Goal: Entertainment & Leisure: Consume media (video, audio)

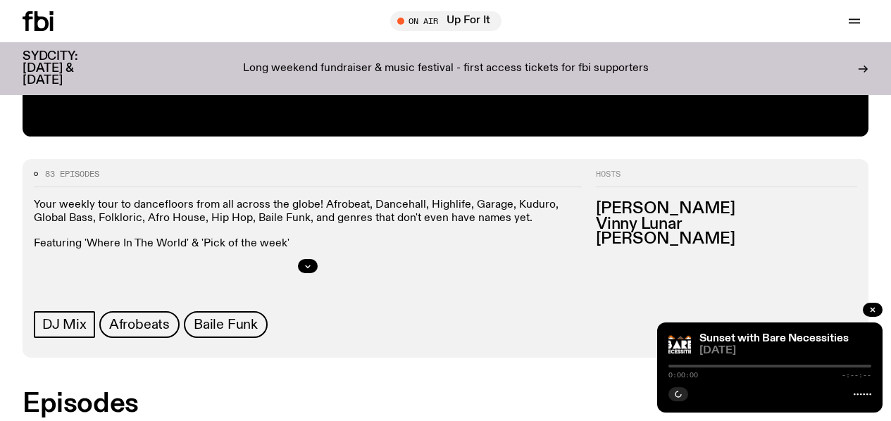
scroll to position [603, 0]
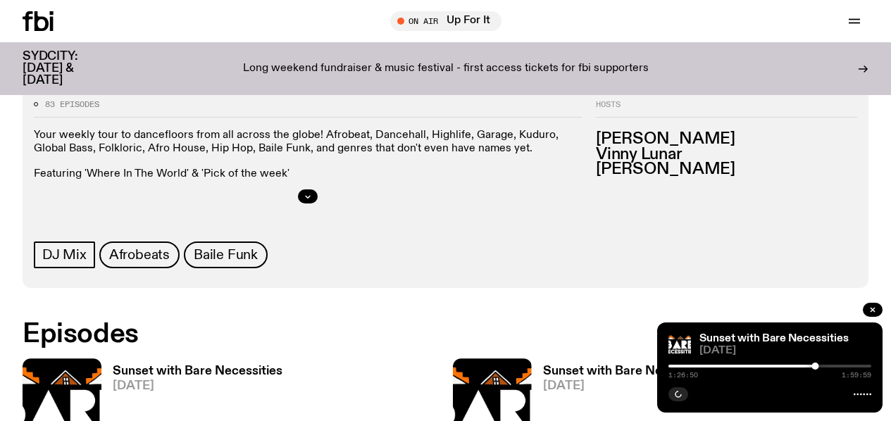
click at [135, 380] on span "[DATE]" at bounding box center [198, 386] width 170 height 12
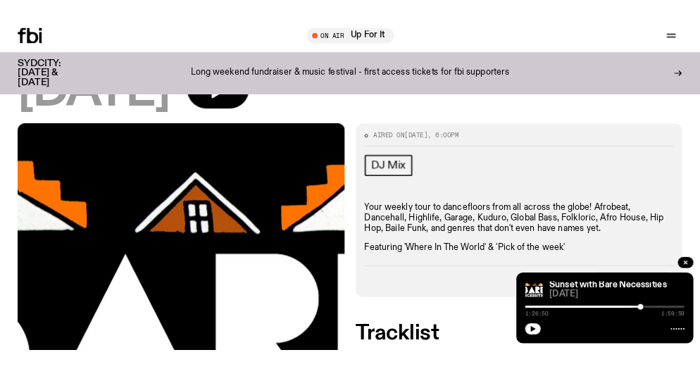
scroll to position [121, 0]
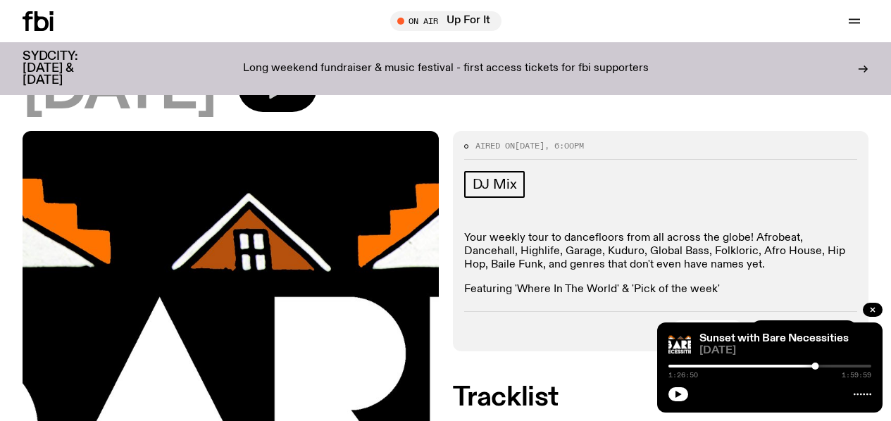
click at [289, 99] on icon "button" at bounding box center [279, 87] width 20 height 23
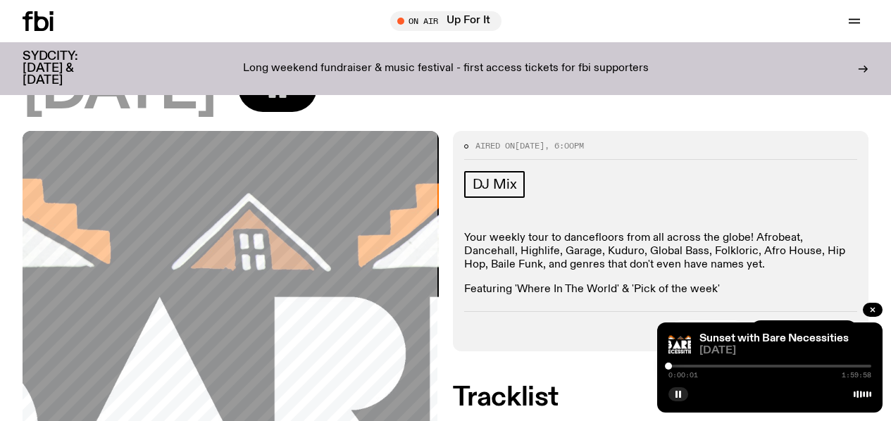
click at [676, 367] on div "0:00:01 1:59:58" at bounding box center [769, 370] width 203 height 17
click at [670, 369] on div at bounding box center [669, 366] width 7 height 7
click at [672, 368] on div at bounding box center [672, 366] width 7 height 7
click at [674, 368] on div at bounding box center [673, 366] width 7 height 7
click at [675, 368] on div at bounding box center [674, 366] width 7 height 7
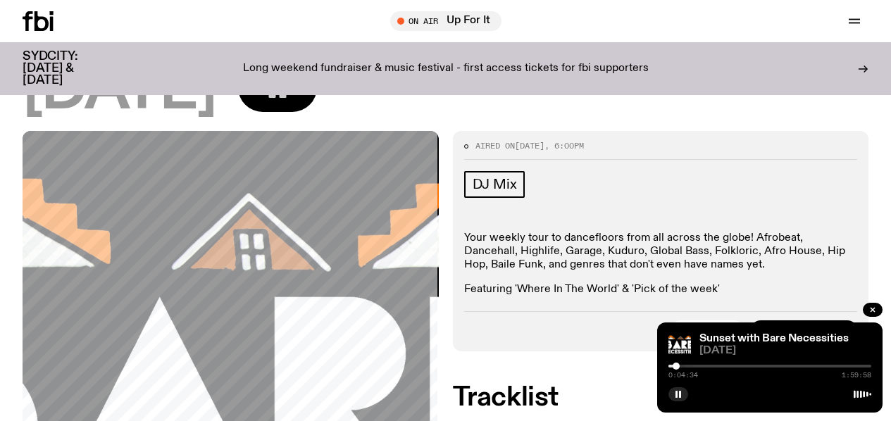
click at [676, 368] on div at bounding box center [675, 366] width 7 height 7
click at [678, 367] on div at bounding box center [677, 366] width 7 height 7
click at [680, 366] on div at bounding box center [679, 366] width 7 height 7
click at [682, 365] on div at bounding box center [681, 366] width 7 height 7
click at [683, 365] on div at bounding box center [683, 366] width 7 height 7
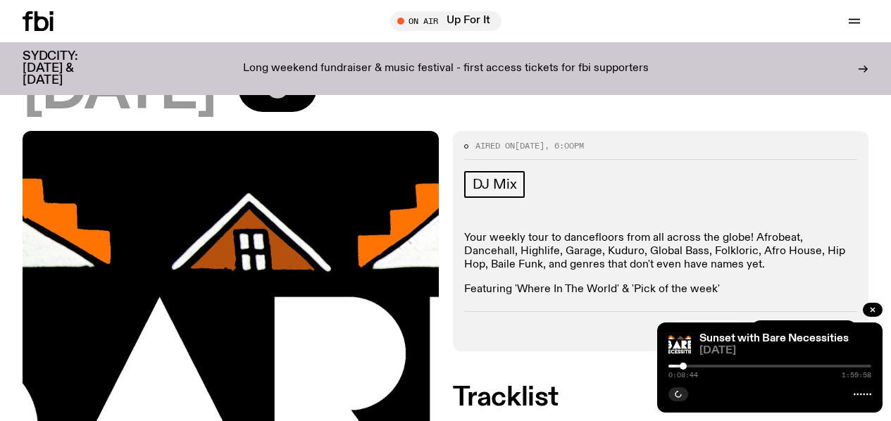
click at [684, 365] on div at bounding box center [683, 366] width 7 height 7
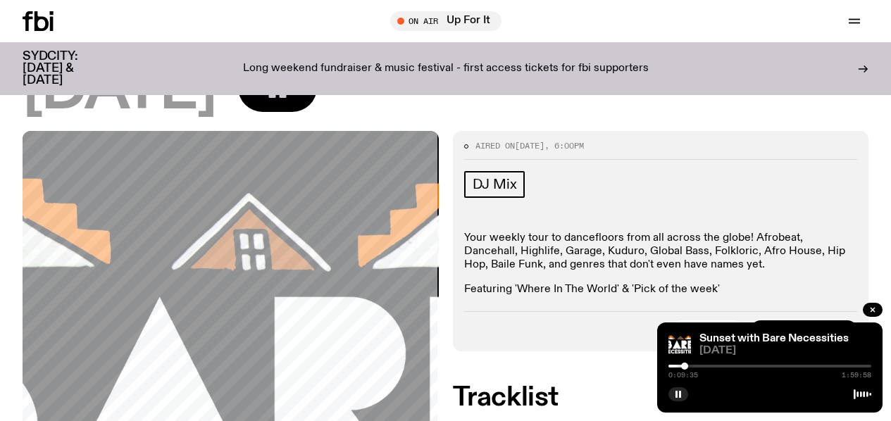
click at [686, 365] on div at bounding box center [684, 366] width 7 height 7
click at [687, 365] on div at bounding box center [685, 366] width 7 height 7
click at [689, 365] on div at bounding box center [689, 366] width 7 height 7
click at [691, 365] on div at bounding box center [689, 366] width 7 height 7
click at [692, 365] on div at bounding box center [690, 366] width 7 height 7
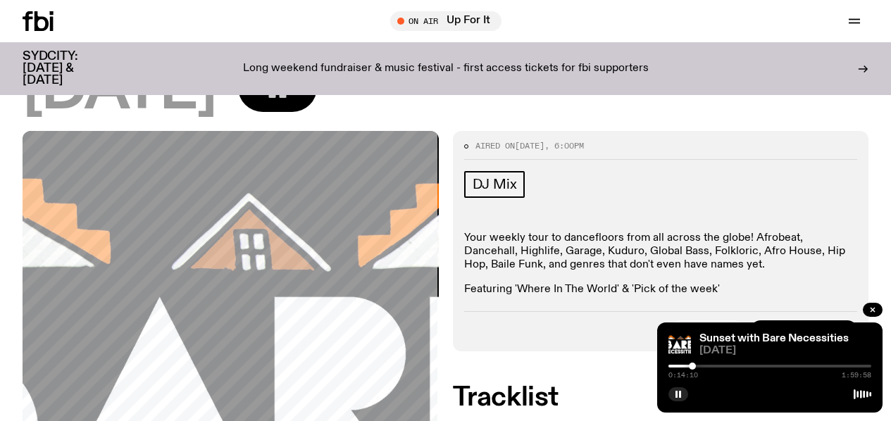
click at [694, 365] on div at bounding box center [692, 366] width 7 height 7
click at [694, 364] on div at bounding box center [693, 366] width 7 height 7
click at [694, 365] on div at bounding box center [693, 366] width 7 height 7
click at [693, 365] on div at bounding box center [692, 366] width 7 height 7
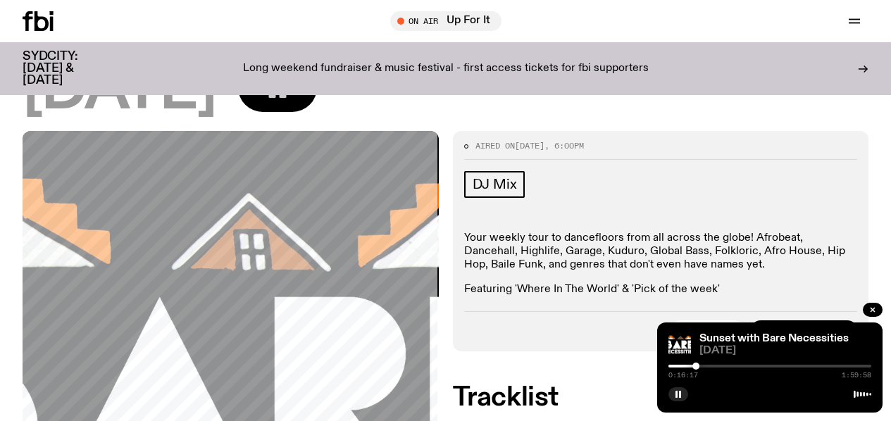
click at [696, 363] on div at bounding box center [695, 366] width 7 height 7
click at [695, 364] on div at bounding box center [695, 366] width 7 height 7
click at [695, 364] on div at bounding box center [694, 366] width 7 height 7
click at [696, 363] on div at bounding box center [694, 366] width 7 height 7
click at [698, 365] on div at bounding box center [696, 366] width 7 height 7
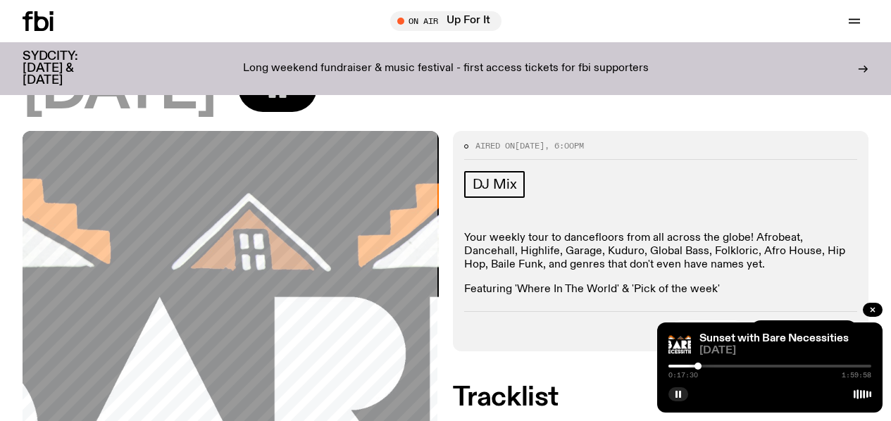
click at [699, 365] on div at bounding box center [697, 366] width 7 height 7
click at [701, 365] on div at bounding box center [699, 366] width 7 height 7
click at [703, 364] on div at bounding box center [701, 366] width 7 height 7
click at [705, 364] on div at bounding box center [704, 366] width 7 height 7
click at [706, 366] on div at bounding box center [704, 366] width 7 height 7
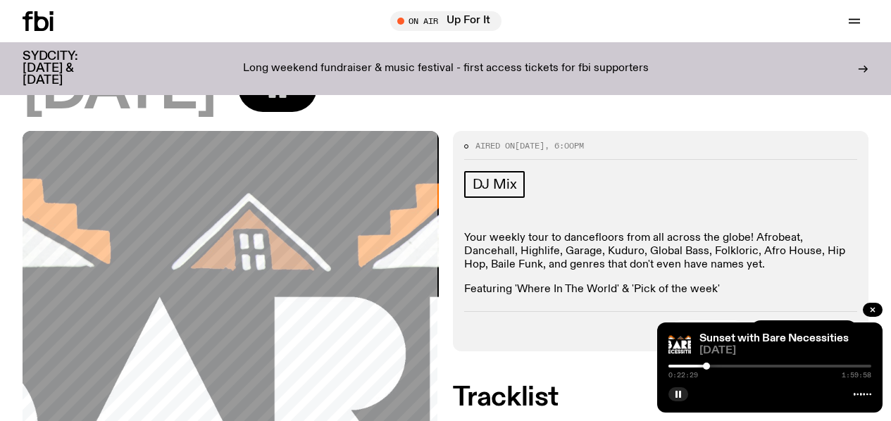
click at [708, 366] on div at bounding box center [706, 366] width 7 height 7
click at [708, 364] on div at bounding box center [708, 366] width 7 height 7
click at [708, 365] on div at bounding box center [708, 366] width 7 height 7
click at [708, 365] on div at bounding box center [707, 366] width 7 height 7
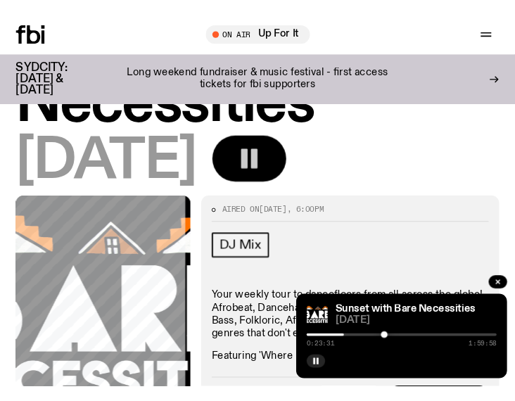
scroll to position [131, 0]
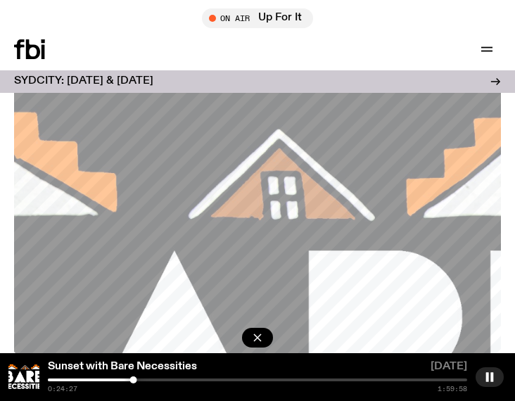
click at [136, 382] on div at bounding box center [133, 380] width 7 height 7
click at [138, 382] on div at bounding box center [135, 380] width 7 height 7
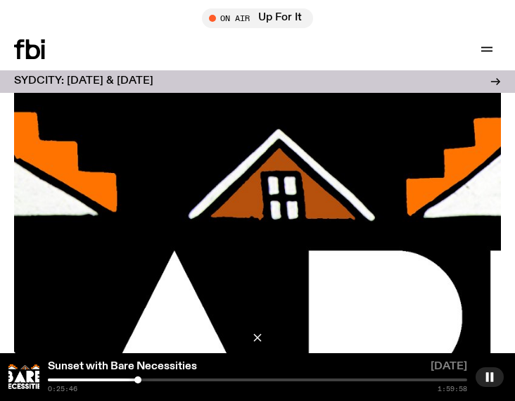
click at [142, 381] on div at bounding box center [258, 380] width 420 height 3
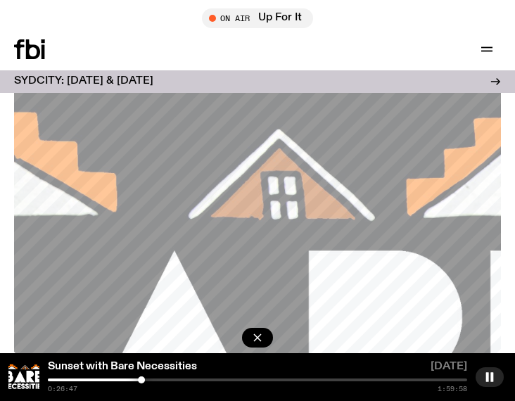
click at [144, 381] on div at bounding box center [141, 380] width 7 height 7
click at [144, 380] on div at bounding box center [144, 380] width 7 height 7
click at [146, 380] on div at bounding box center [144, 380] width 7 height 7
click at [148, 382] on div at bounding box center [147, 380] width 7 height 7
click at [152, 380] on div at bounding box center [258, 380] width 420 height 3
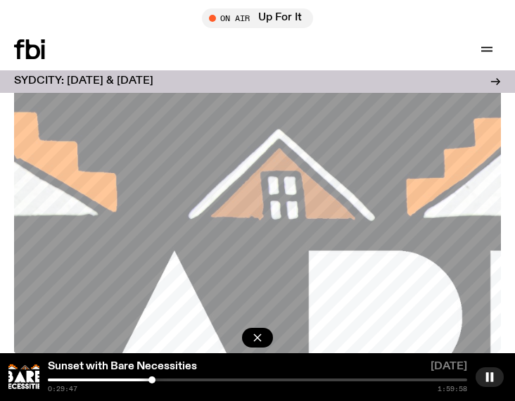
click at [156, 379] on div at bounding box center [258, 380] width 420 height 3
click at [157, 379] on div at bounding box center [155, 380] width 7 height 7
click at [159, 379] on div at bounding box center [159, 380] width 7 height 7
click at [161, 378] on div at bounding box center [161, 380] width 7 height 7
click at [163, 379] on div at bounding box center [163, 380] width 7 height 7
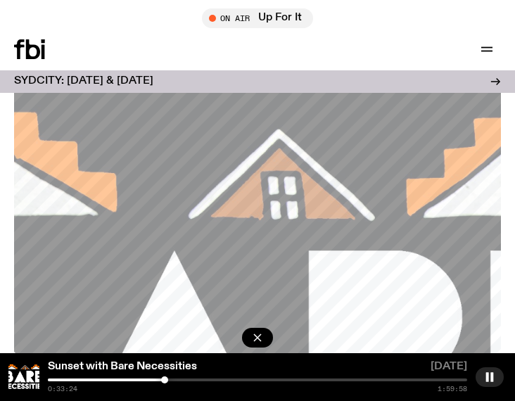
click at [165, 378] on div at bounding box center [164, 380] width 7 height 7
click at [166, 378] on div at bounding box center [164, 380] width 7 height 7
click at [168, 379] on div at bounding box center [166, 380] width 7 height 7
click at [169, 379] on div at bounding box center [168, 380] width 7 height 7
click at [171, 380] on div at bounding box center [168, 380] width 7 height 7
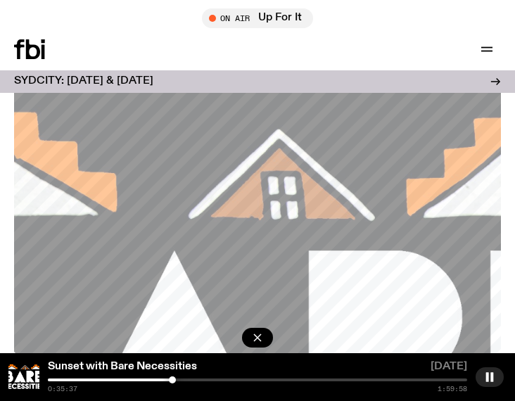
click at [173, 380] on div at bounding box center [172, 380] width 7 height 7
click at [174, 382] on div at bounding box center [172, 380] width 7 height 7
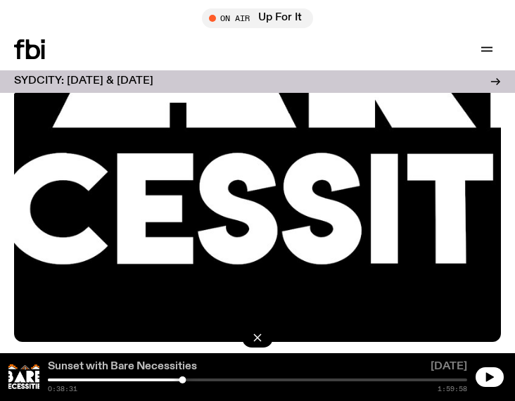
scroll to position [504, 0]
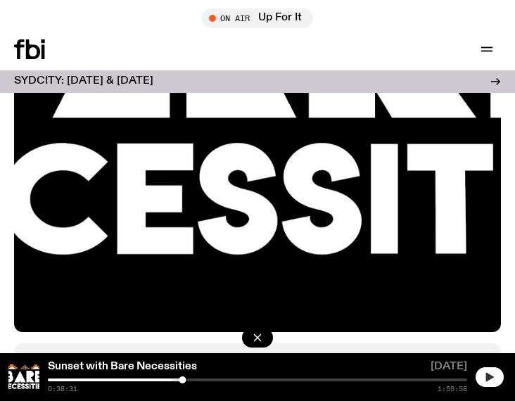
click at [503, 378] on button "button" at bounding box center [490, 378] width 28 height 20
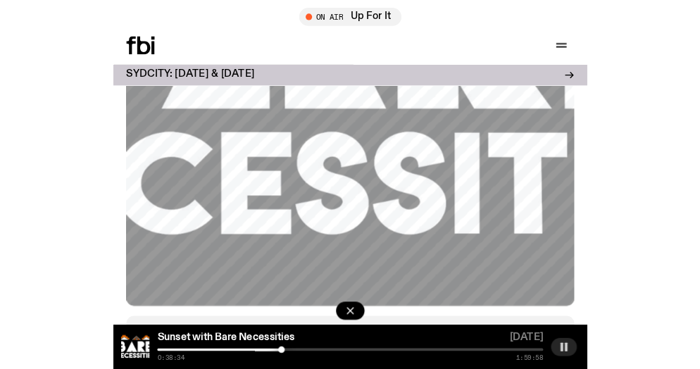
scroll to position [494, 0]
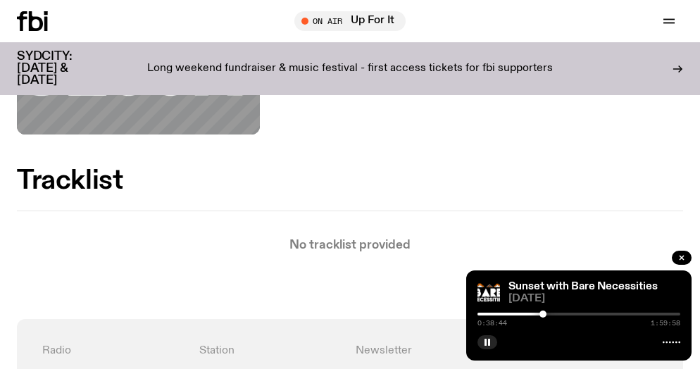
click at [543, 311] on div at bounding box center [542, 314] width 7 height 7
click at [545, 313] on div at bounding box center [544, 314] width 7 height 7
click at [549, 312] on div at bounding box center [546, 314] width 7 height 7
click at [551, 313] on div at bounding box center [550, 314] width 7 height 7
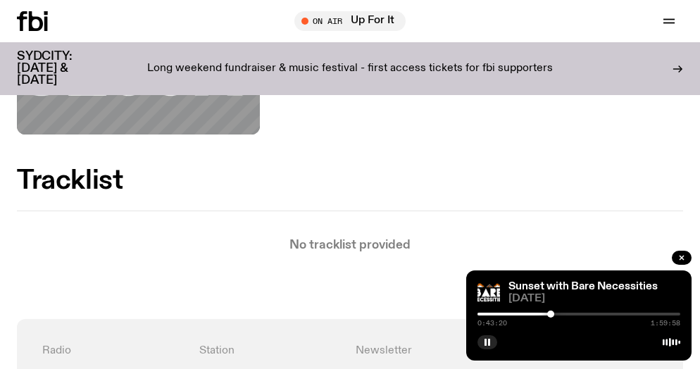
click at [550, 313] on div at bounding box center [550, 314] width 7 height 7
click at [553, 313] on div at bounding box center [552, 314] width 7 height 7
click at [554, 313] on div at bounding box center [552, 314] width 7 height 7
click at [558, 313] on div at bounding box center [578, 314] width 203 height 3
click at [558, 314] on div at bounding box center [557, 314] width 7 height 7
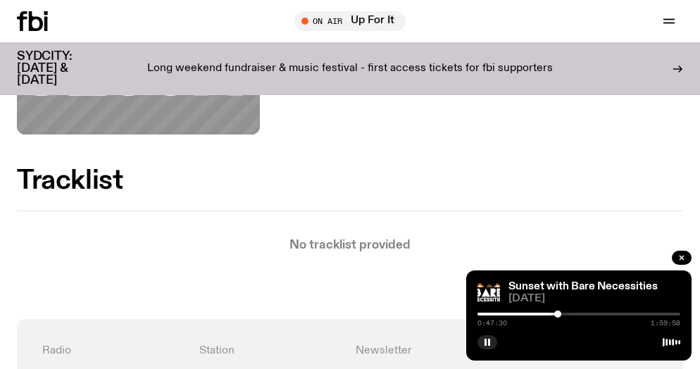
click at [557, 314] on div at bounding box center [557, 314] width 7 height 7
click at [561, 314] on div at bounding box center [578, 314] width 203 height 3
click at [563, 314] on div at bounding box center [561, 314] width 7 height 7
click at [562, 314] on div at bounding box center [561, 314] width 7 height 7
click at [561, 314] on div at bounding box center [561, 314] width 7 height 7
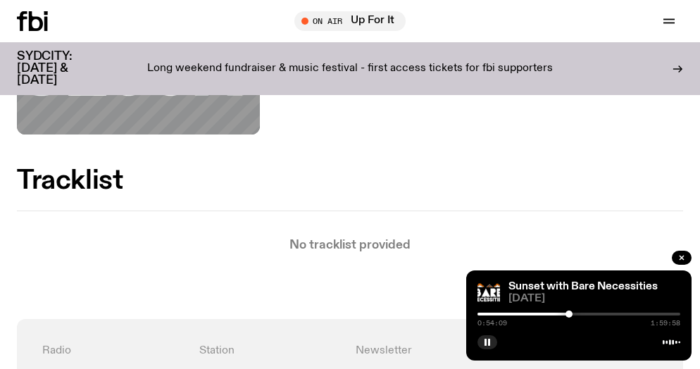
click at [569, 313] on div at bounding box center [568, 314] width 7 height 7
click at [568, 312] on div at bounding box center [568, 314] width 7 height 7
click at [573, 313] on div at bounding box center [569, 314] width 7 height 7
click at [572, 313] on div at bounding box center [573, 314] width 7 height 7
click at [575, 313] on div at bounding box center [571, 314] width 7 height 7
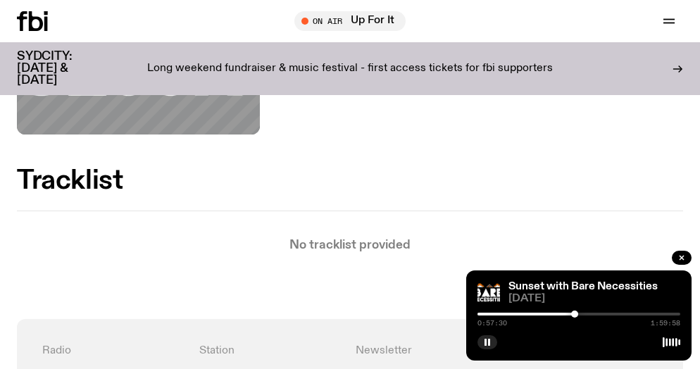
click at [577, 312] on div at bounding box center [574, 314] width 7 height 7
click at [580, 312] on div at bounding box center [577, 314] width 7 height 7
click at [581, 312] on div at bounding box center [579, 314] width 7 height 7
click at [583, 312] on div at bounding box center [580, 314] width 7 height 7
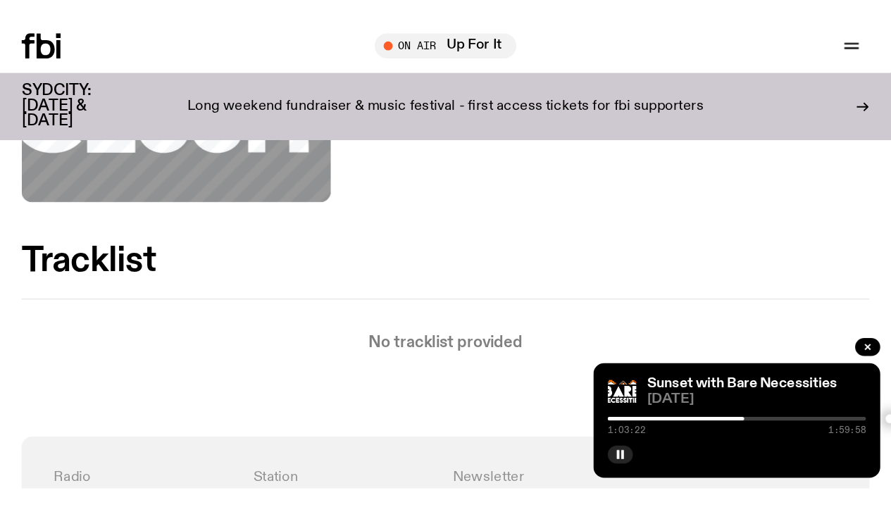
scroll to position [504, 0]
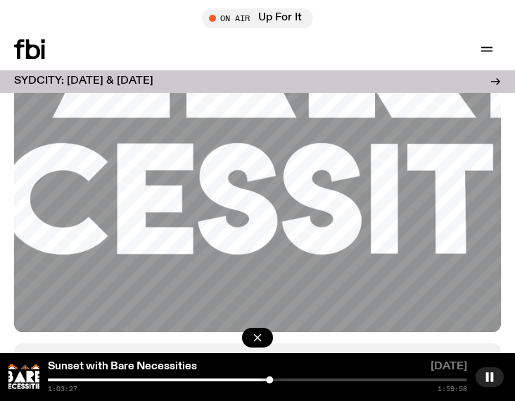
click at [271, 377] on div at bounding box center [269, 380] width 7 height 7
click at [274, 378] on div at bounding box center [271, 380] width 7 height 7
click at [276, 378] on div at bounding box center [273, 380] width 7 height 7
click at [277, 378] on div at bounding box center [276, 380] width 7 height 7
click at [277, 379] on div at bounding box center [277, 380] width 7 height 7
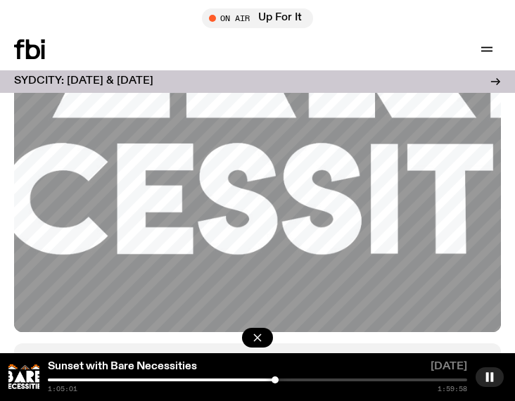
click at [275, 379] on div at bounding box center [275, 380] width 7 height 7
click at [277, 379] on div at bounding box center [276, 380] width 7 height 7
click at [281, 378] on div at bounding box center [280, 380] width 7 height 7
click at [282, 379] on div at bounding box center [282, 380] width 7 height 7
click at [283, 379] on div at bounding box center [282, 380] width 7 height 7
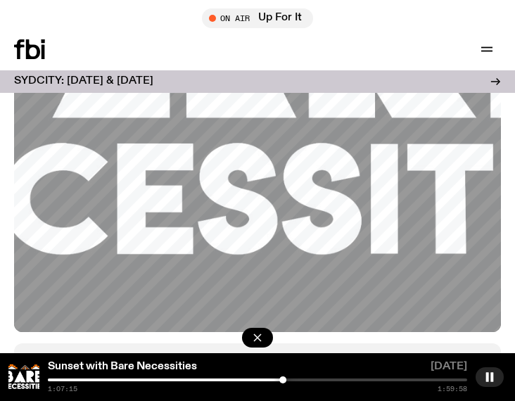
click at [284, 379] on div at bounding box center [283, 380] width 7 height 7
click at [284, 379] on div at bounding box center [284, 380] width 7 height 7
click at [286, 378] on div at bounding box center [284, 380] width 7 height 7
click at [312, 379] on div at bounding box center [311, 380] width 7 height 7
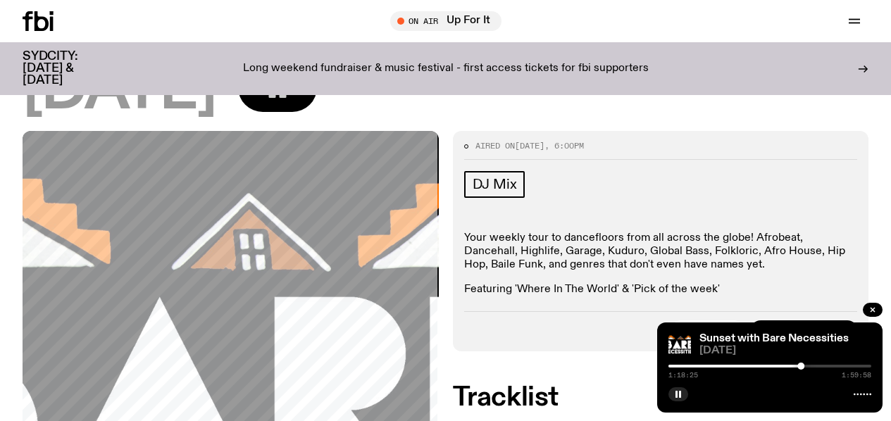
scroll to position [0, 0]
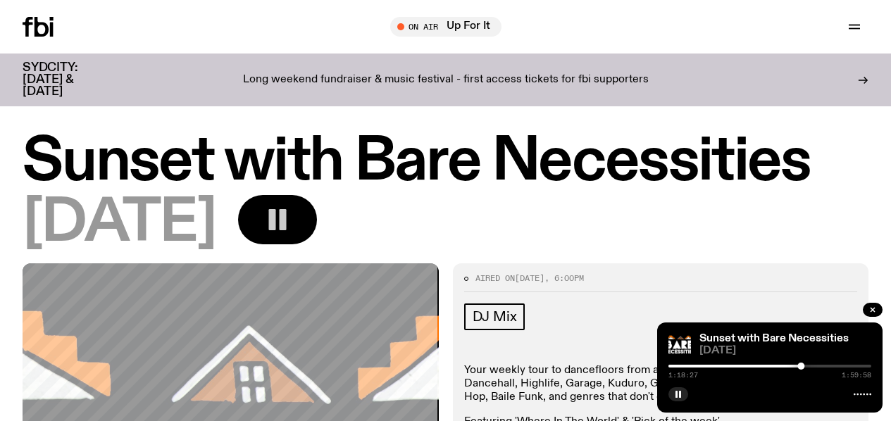
click at [626, 153] on h1 "Sunset with Bare Necessities" at bounding box center [446, 162] width 846 height 57
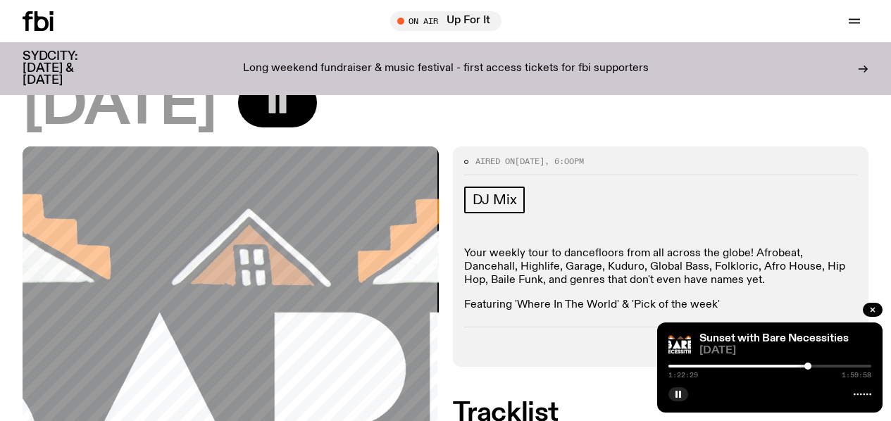
scroll to position [113, 0]
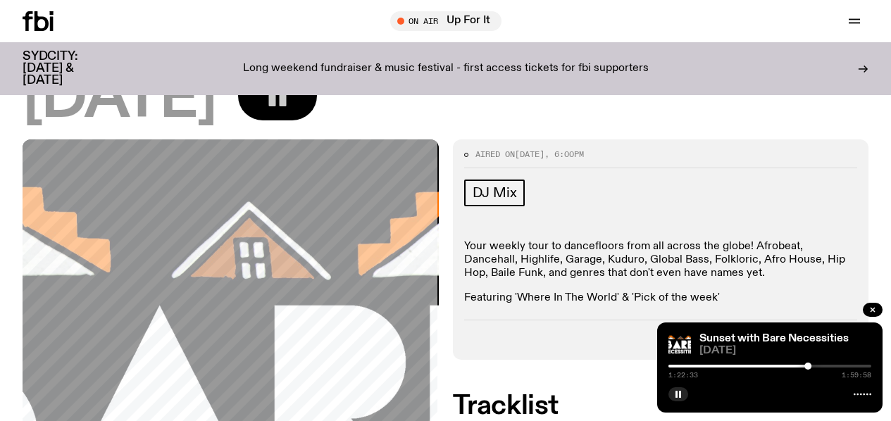
click at [810, 365] on div at bounding box center [807, 366] width 7 height 7
click at [809, 367] on div at bounding box center [809, 366] width 7 height 7
click at [808, 367] on div at bounding box center [808, 366] width 7 height 7
click at [807, 367] on div at bounding box center [806, 366] width 7 height 7
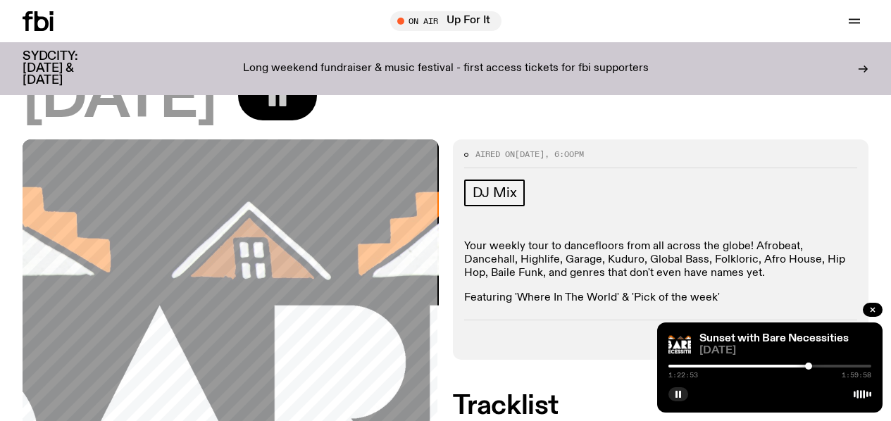
click at [808, 366] on div at bounding box center [808, 366] width 7 height 7
click at [809, 365] on div at bounding box center [809, 366] width 7 height 7
drag, startPoint x: 810, startPoint y: 365, endPoint x: 822, endPoint y: 365, distance: 12.7
click at [818, 365] on div at bounding box center [814, 366] width 7 height 7
click at [823, 365] on div at bounding box center [822, 366] width 7 height 7
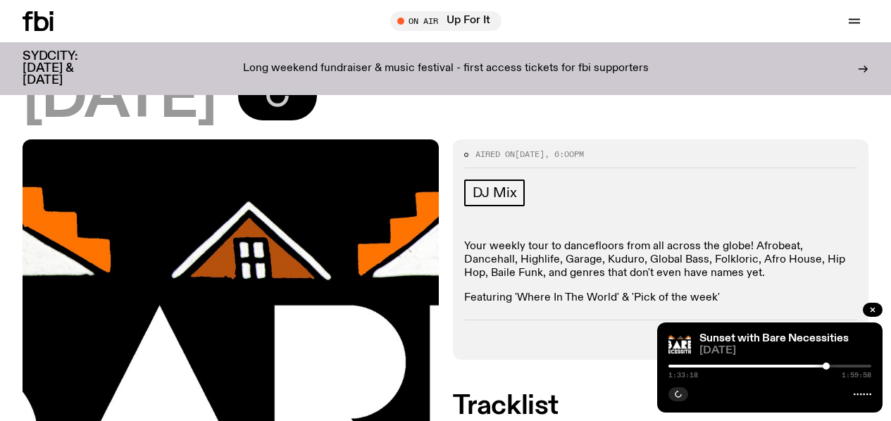
click at [826, 365] on div at bounding box center [825, 366] width 7 height 7
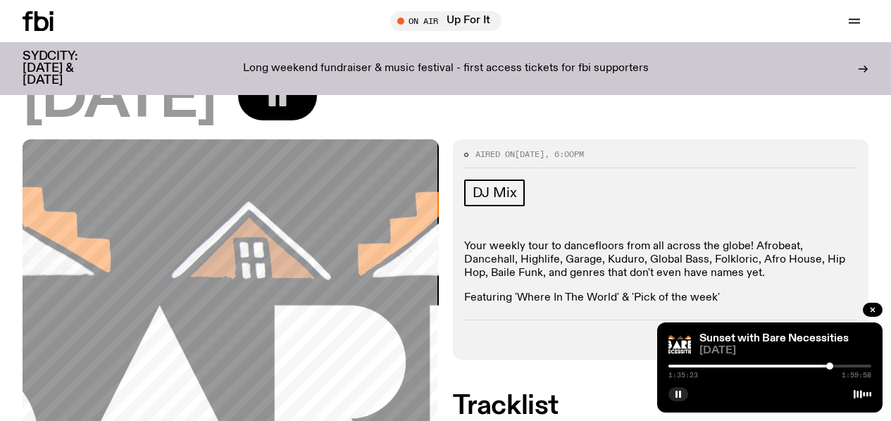
click at [829, 365] on div at bounding box center [829, 366] width 7 height 7
click at [833, 364] on div at bounding box center [832, 366] width 7 height 7
click at [837, 363] on div at bounding box center [836, 366] width 7 height 7
click at [839, 363] on div at bounding box center [838, 366] width 7 height 7
click at [841, 363] on div at bounding box center [840, 366] width 7 height 7
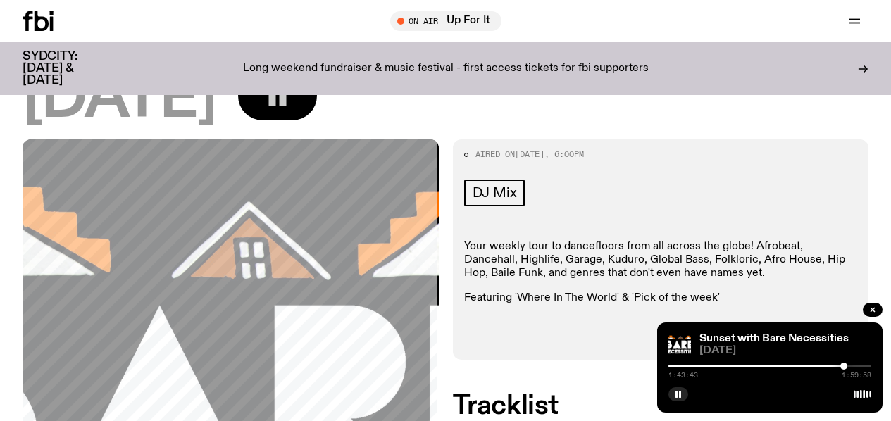
click at [844, 363] on div at bounding box center [843, 366] width 7 height 7
click at [846, 364] on div at bounding box center [845, 366] width 7 height 7
click at [849, 364] on div at bounding box center [848, 366] width 7 height 7
click at [850, 366] on div at bounding box center [849, 366] width 7 height 7
click at [851, 366] on div at bounding box center [850, 366] width 7 height 7
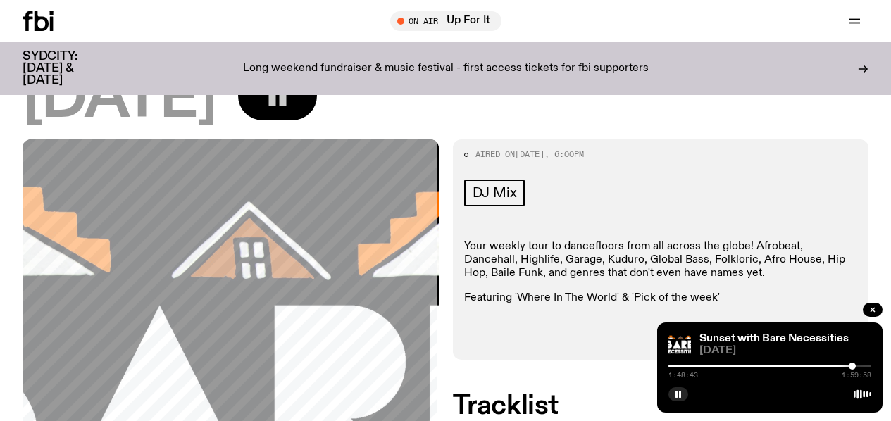
click at [852, 366] on div at bounding box center [852, 366] width 7 height 7
click at [853, 366] on div at bounding box center [852, 366] width 7 height 7
click at [853, 366] on div at bounding box center [853, 366] width 7 height 7
click at [855, 366] on div at bounding box center [854, 366] width 7 height 7
click at [856, 365] on div at bounding box center [856, 366] width 7 height 7
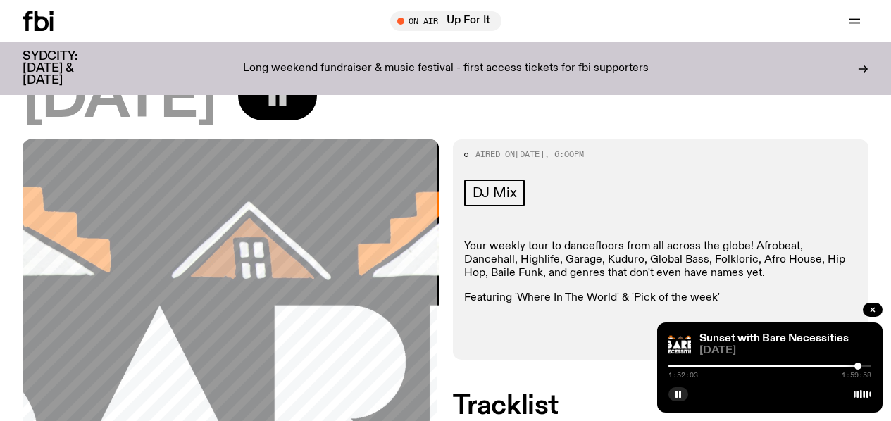
click at [858, 365] on div at bounding box center [857, 366] width 7 height 7
click at [858, 365] on div at bounding box center [858, 366] width 7 height 7
click at [859, 365] on div at bounding box center [859, 366] width 7 height 7
click at [860, 365] on div at bounding box center [859, 366] width 7 height 7
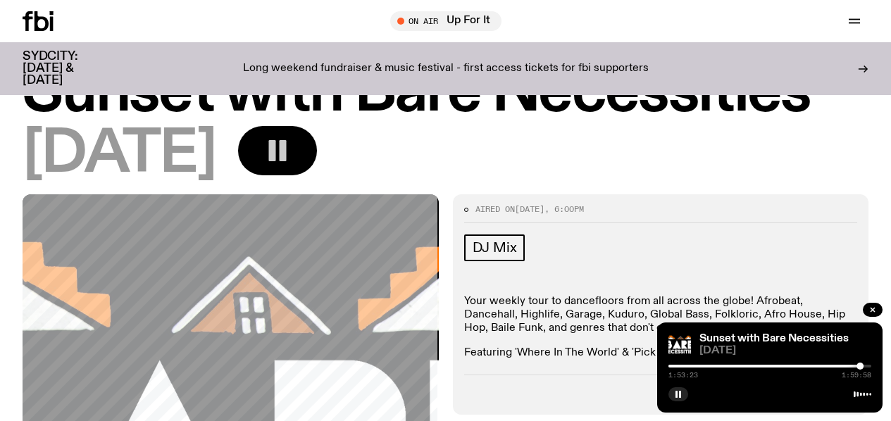
scroll to position [0, 0]
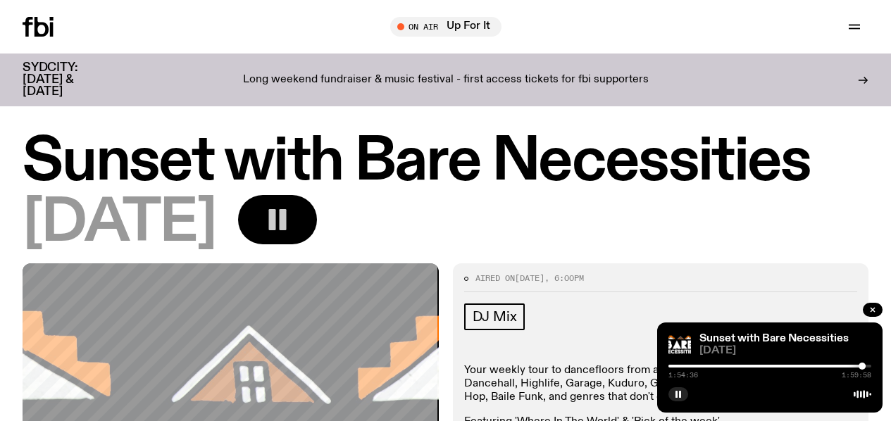
click at [860, 366] on div at bounding box center [861, 366] width 7 height 7
click at [862, 364] on div at bounding box center [861, 366] width 7 height 7
click at [860, 364] on div at bounding box center [860, 366] width 7 height 7
click at [860, 365] on div at bounding box center [860, 366] width 7 height 7
click at [865, 365] on div at bounding box center [863, 366] width 7 height 7
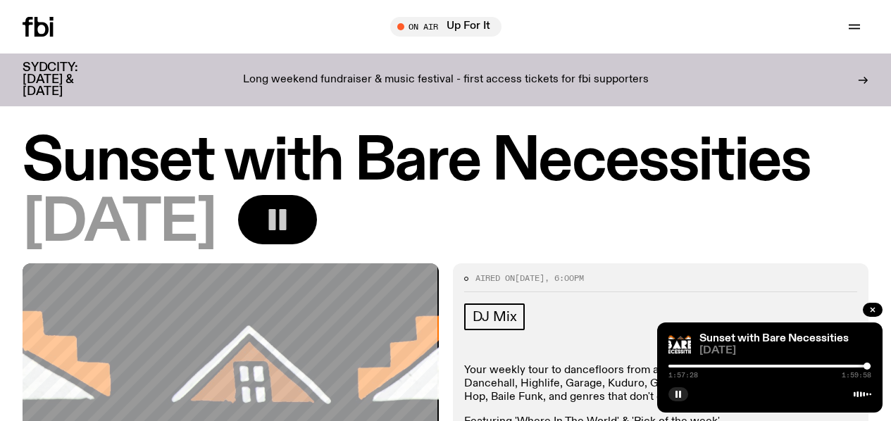
click at [867, 367] on div at bounding box center [866, 366] width 7 height 7
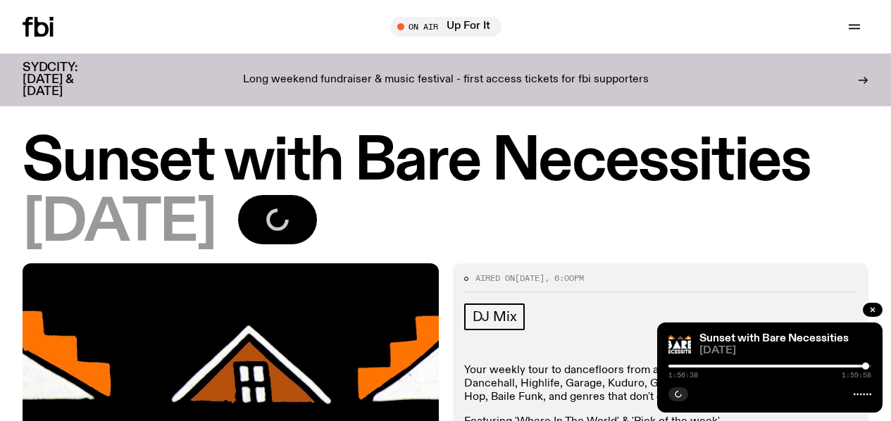
click at [865, 367] on div at bounding box center [865, 366] width 7 height 7
